Goal: Information Seeking & Learning: Learn about a topic

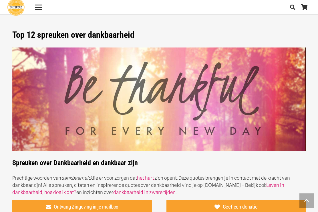
scroll to position [826, 0]
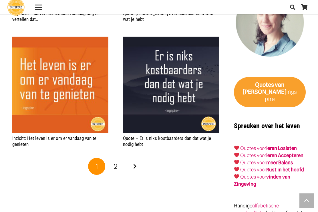
click at [135, 163] on link "Volgende" at bounding box center [134, 166] width 17 height 17
click at [115, 166] on span "2" at bounding box center [116, 166] width 4 height 8
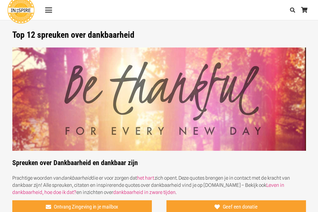
click at [48, 11] on div "Menu" at bounding box center [48, 10] width 7 height 1
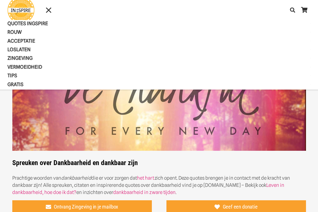
click at [43, 23] on span "QUOTES INGSPIRE" at bounding box center [32, 24] width 50 height 6
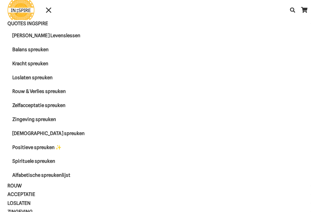
click at [70, 175] on span "Alfabetische spreukenlijst" at bounding box center [41, 175] width 58 height 6
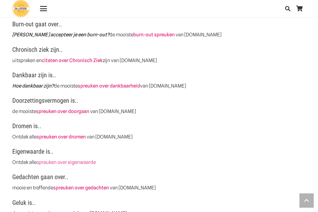
scroll to position [351, 0]
click at [69, 137] on link "spreuken over dromen" at bounding box center [61, 137] width 49 height 6
